Goal: Task Accomplishment & Management: Complete application form

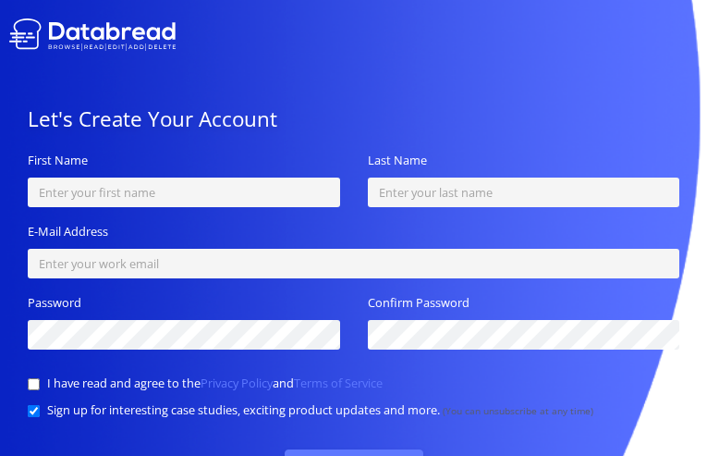
type input "OpWfpYSZIBZlc"
type input "yislAolE"
type input "[EMAIL_ADDRESS][DOMAIN_NAME]"
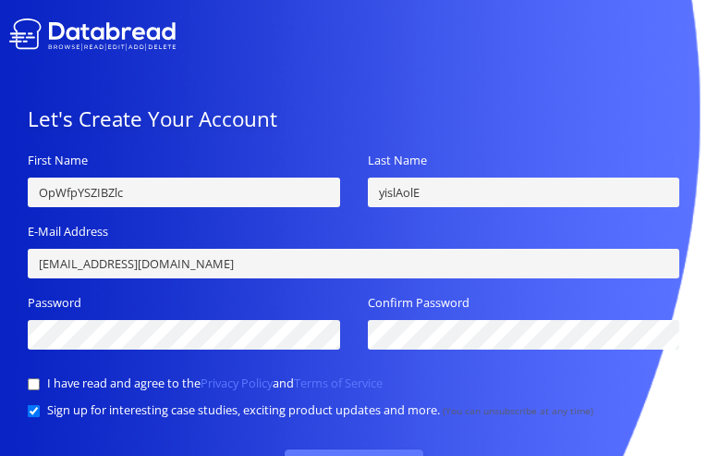
type input "qQDmGIKXEgyZgi"
checkbox input "false"
checkbox input "true"
